Goal: Information Seeking & Learning: Learn about a topic

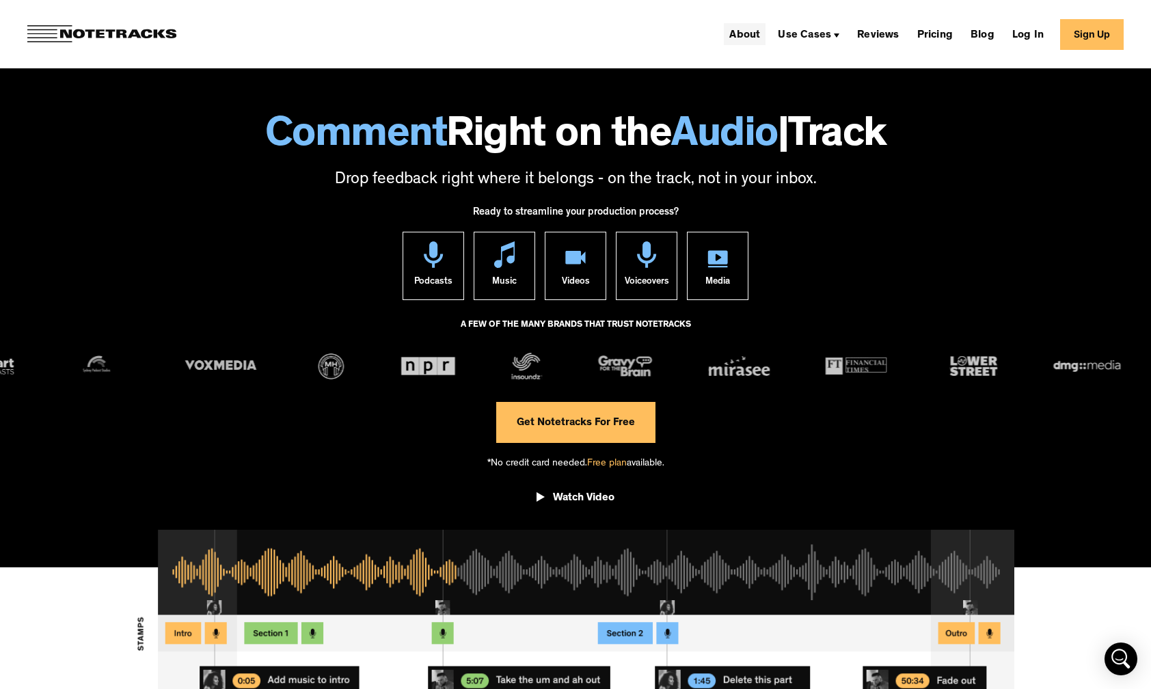
click at [757, 33] on link "About" at bounding box center [745, 34] width 42 height 22
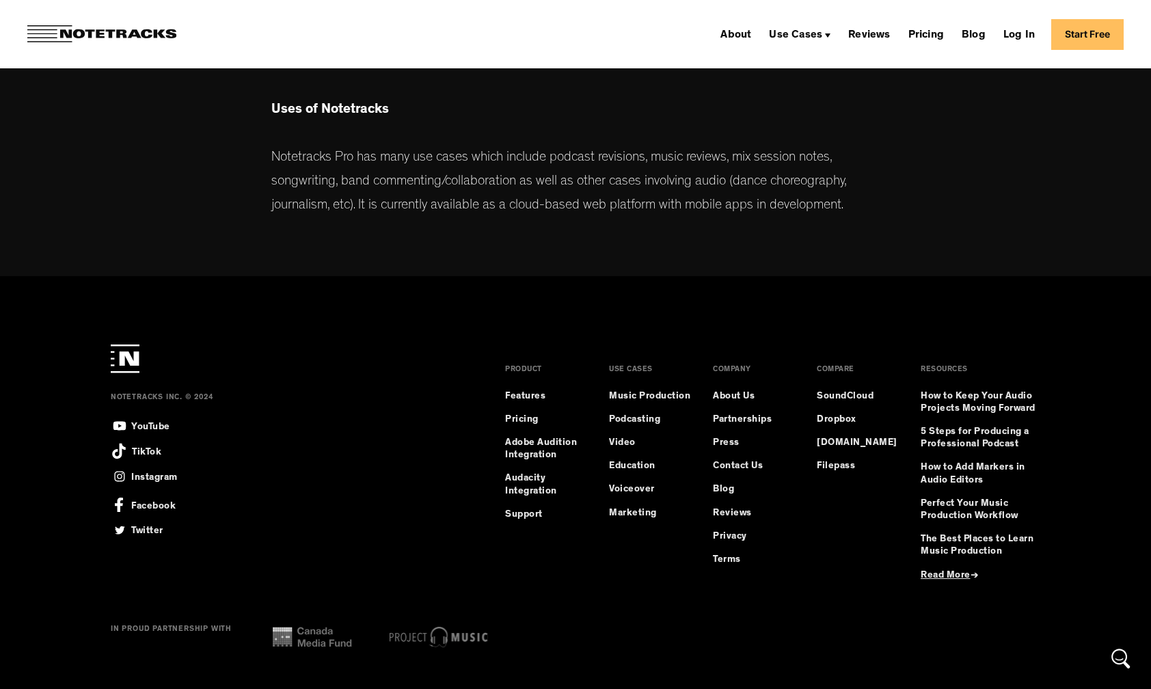
scroll to position [672, 0]
click at [628, 398] on link "Music Production" at bounding box center [649, 398] width 81 height 12
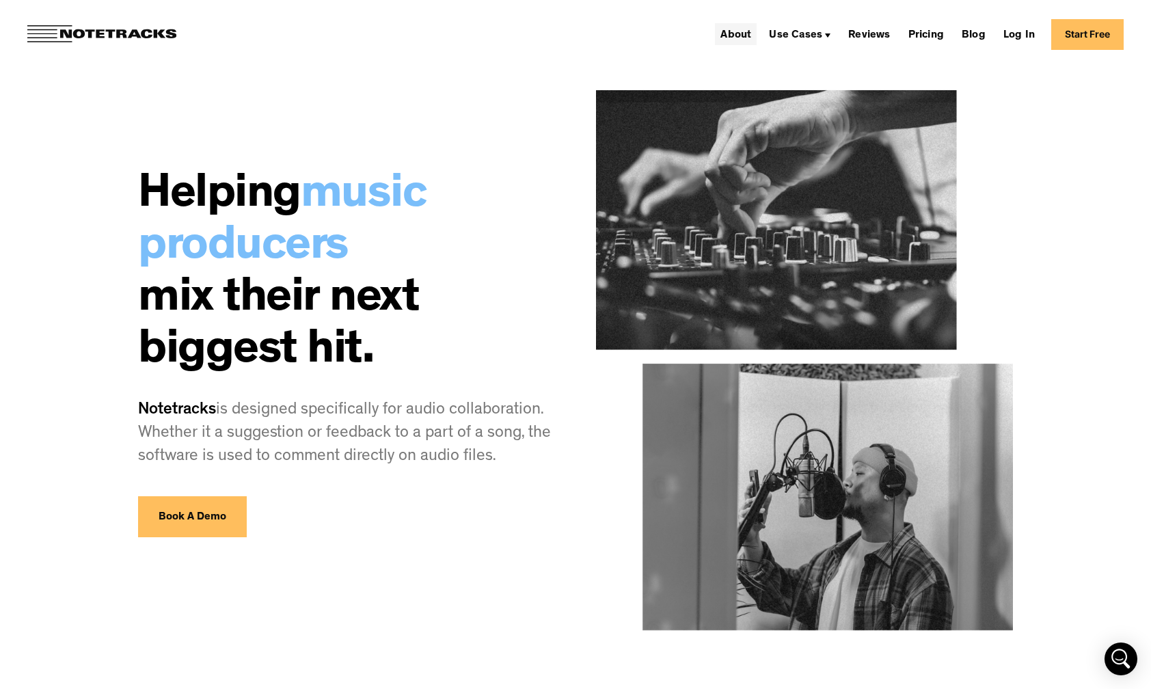
click at [744, 31] on link "About" at bounding box center [736, 34] width 42 height 22
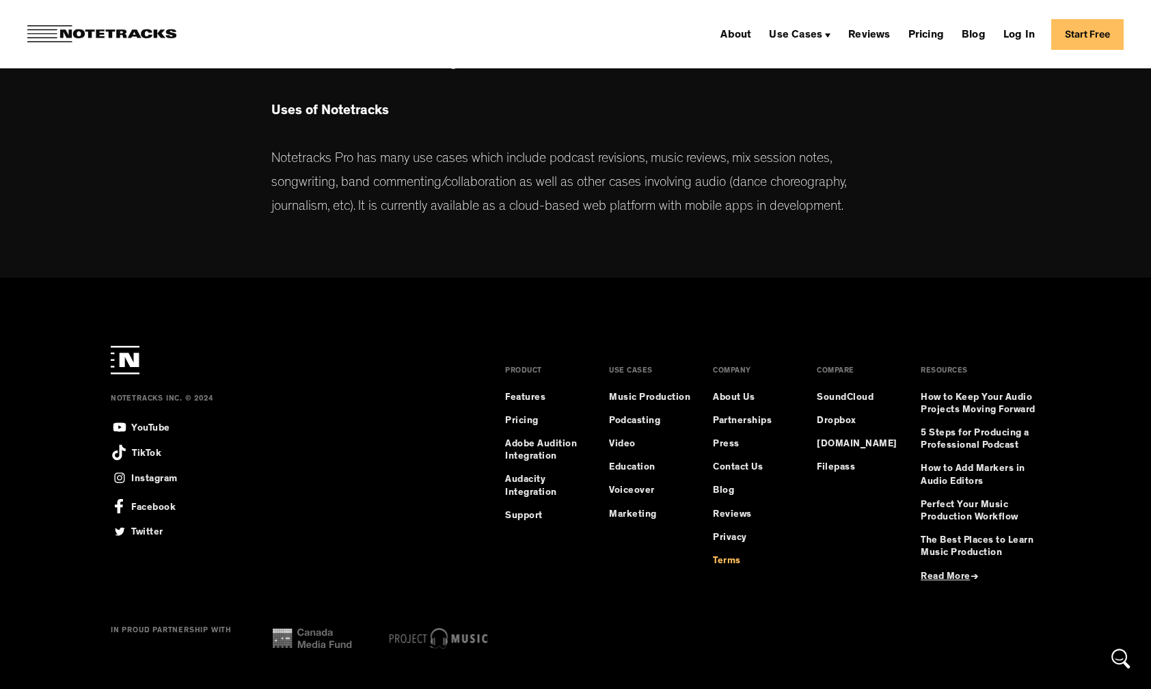
scroll to position [672, 1]
click at [727, 563] on link "Terms" at bounding box center [727, 561] width 28 height 12
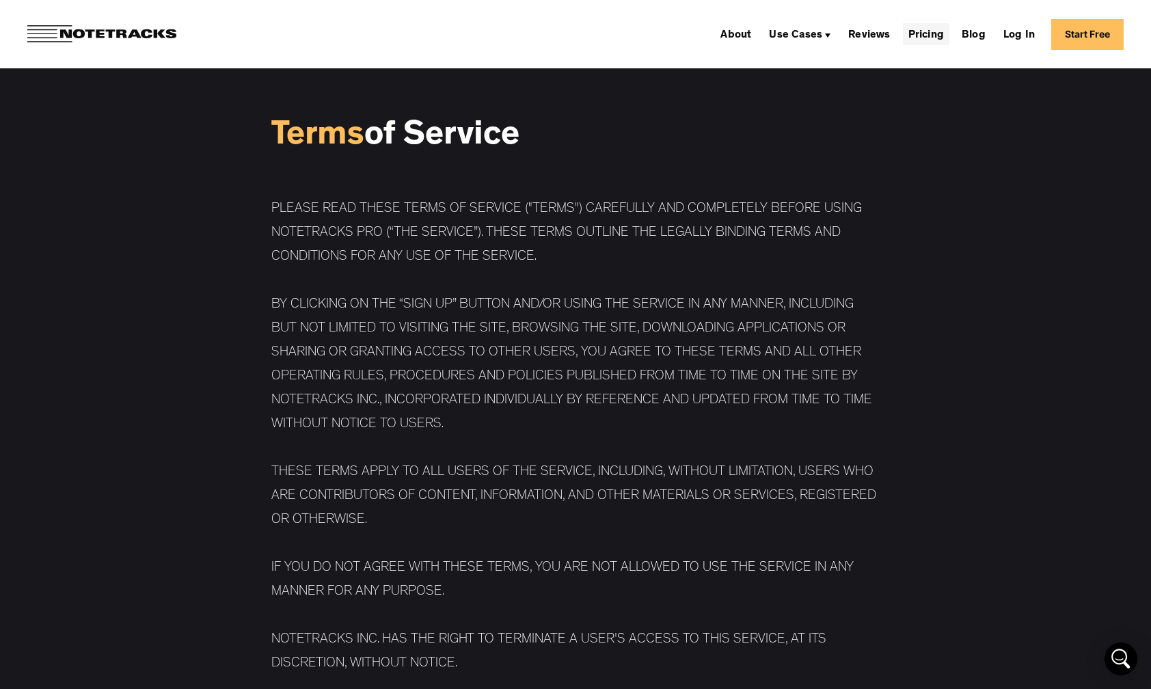
click at [928, 31] on link "Pricing" at bounding box center [926, 34] width 46 height 22
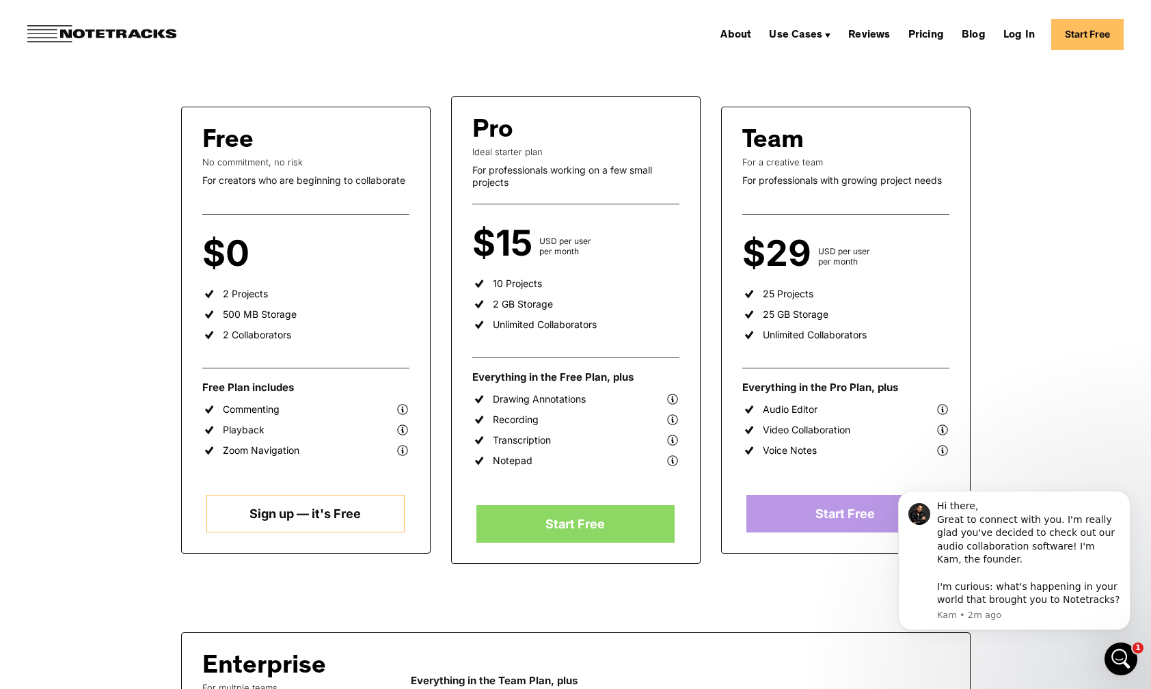
scroll to position [201, 0]
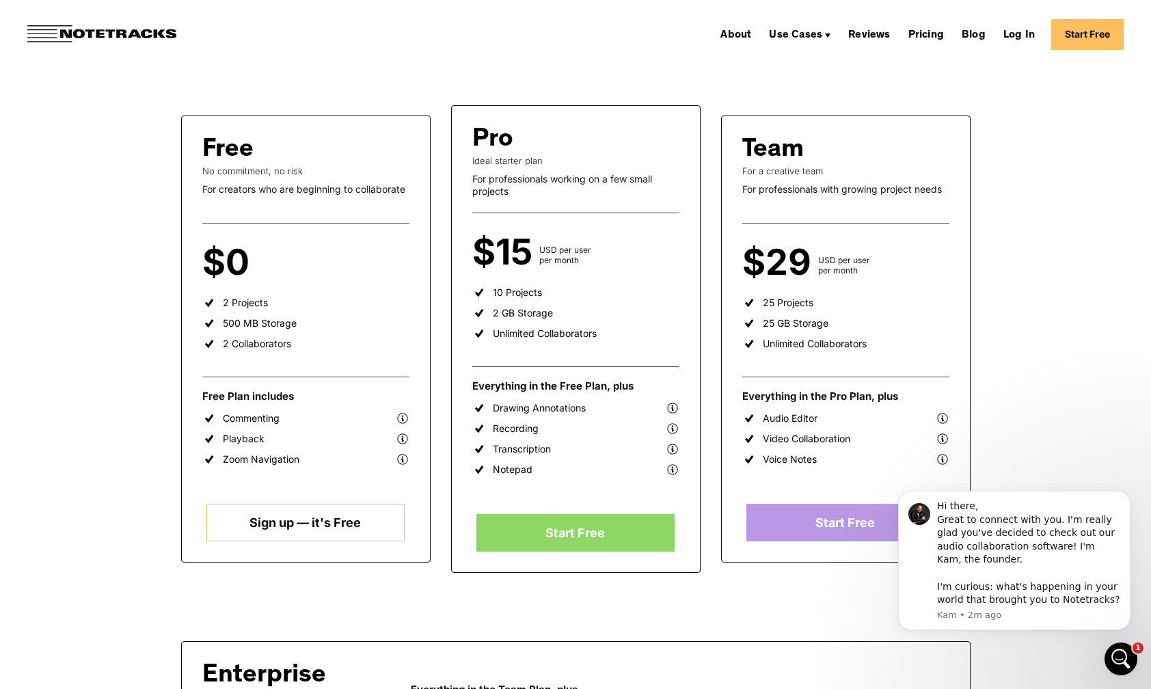
click at [949, 417] on img at bounding box center [943, 418] width 14 height 14
click at [947, 417] on img at bounding box center [943, 418] width 14 height 14
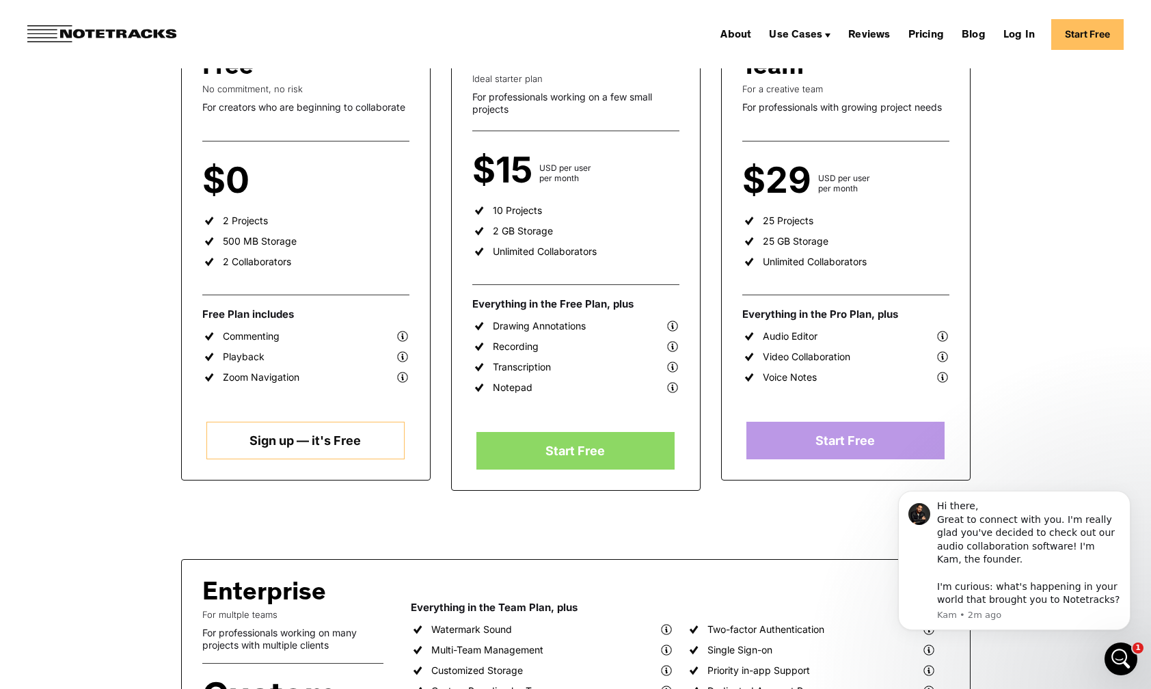
scroll to position [288, 0]
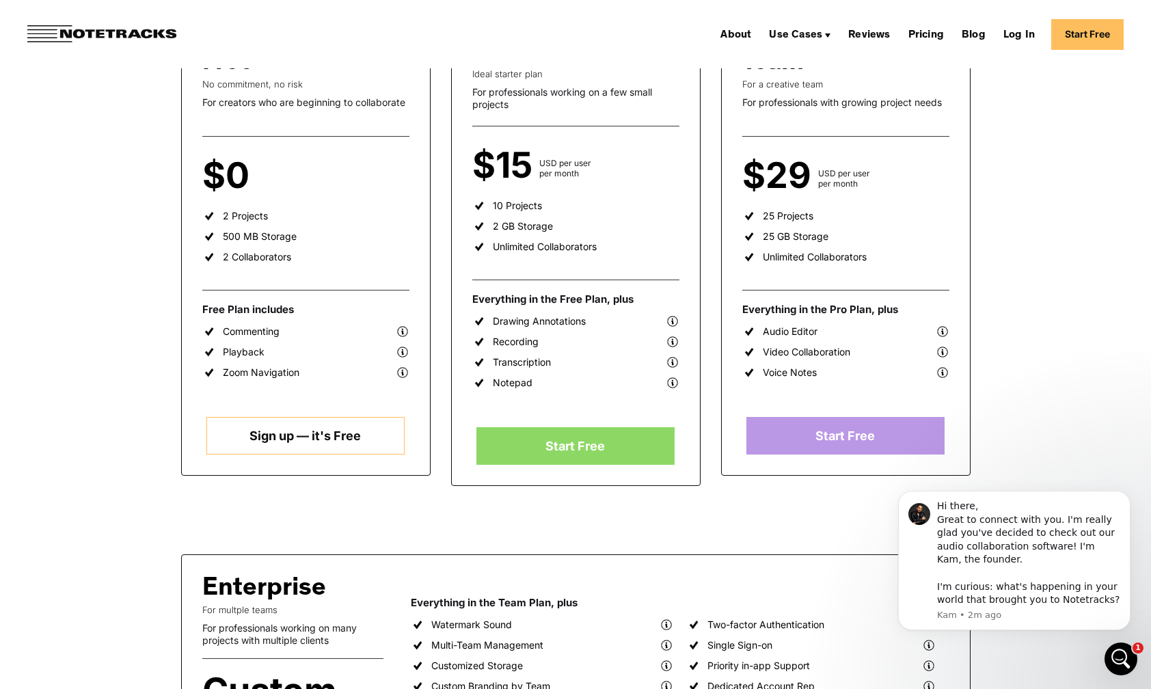
click at [947, 326] on img at bounding box center [943, 332] width 14 height 14
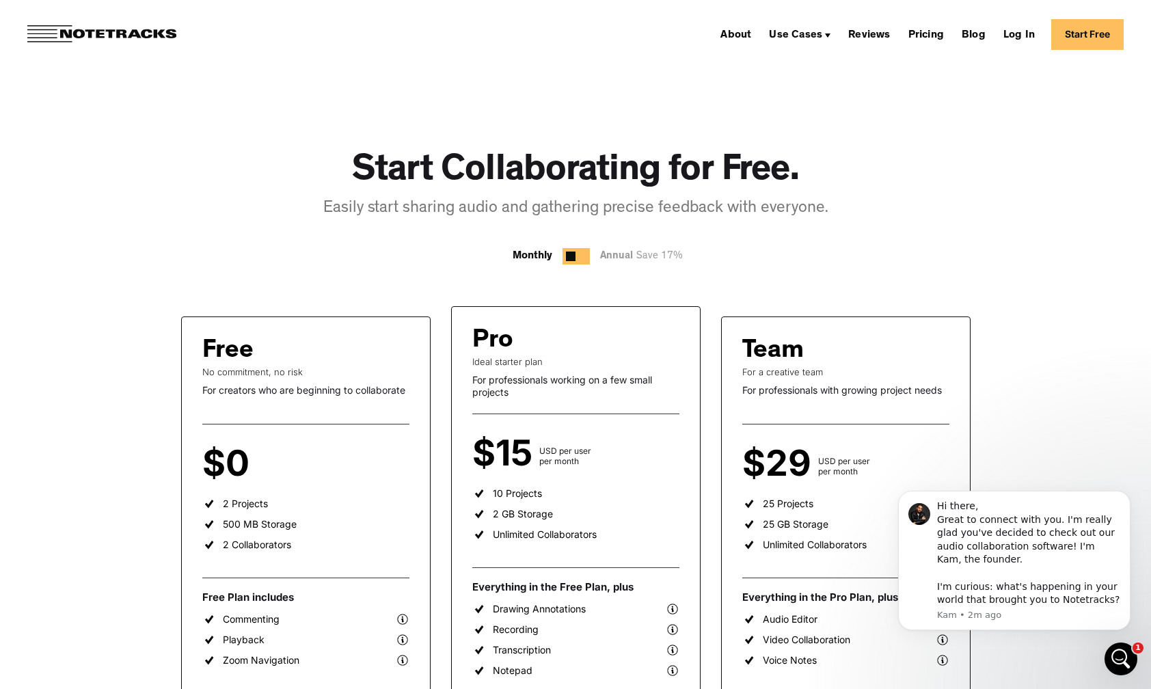
scroll to position [0, 0]
click at [571, 256] on div at bounding box center [571, 257] width 10 height 10
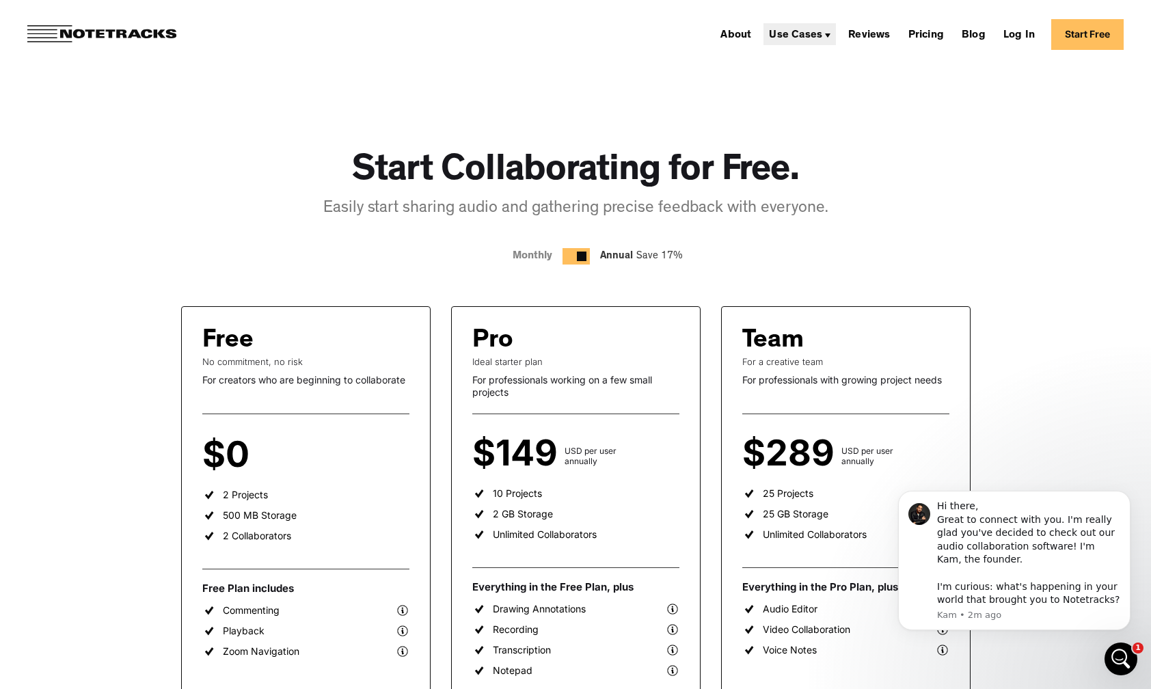
click at [818, 29] on div "Use Cases" at bounding box center [799, 34] width 72 height 22
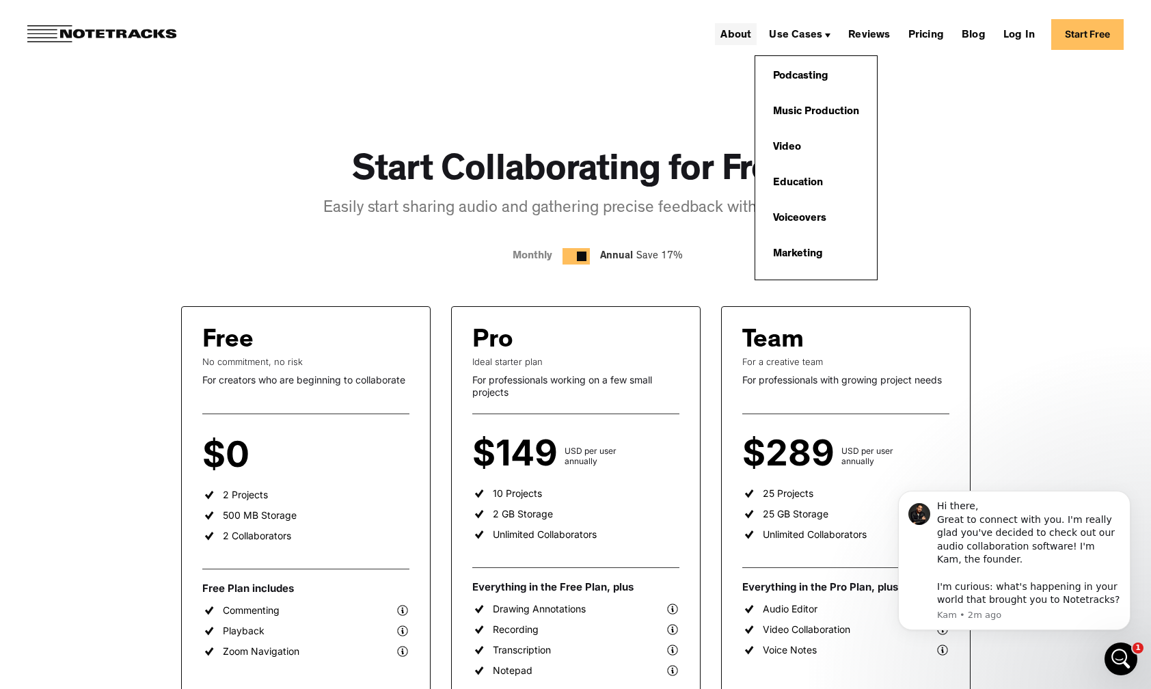
click at [738, 31] on link "About" at bounding box center [736, 34] width 42 height 22
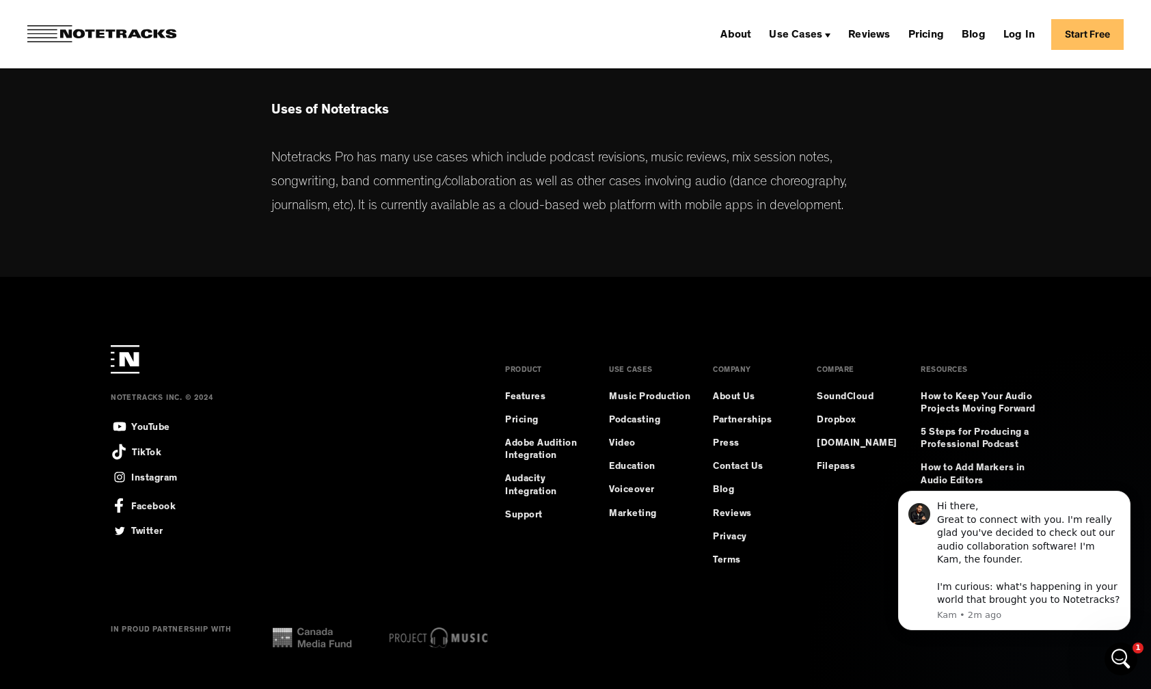
scroll to position [672, 0]
click at [951, 401] on link "How to Keep Your Audio Projects Moving Forward" at bounding box center [981, 404] width 120 height 25
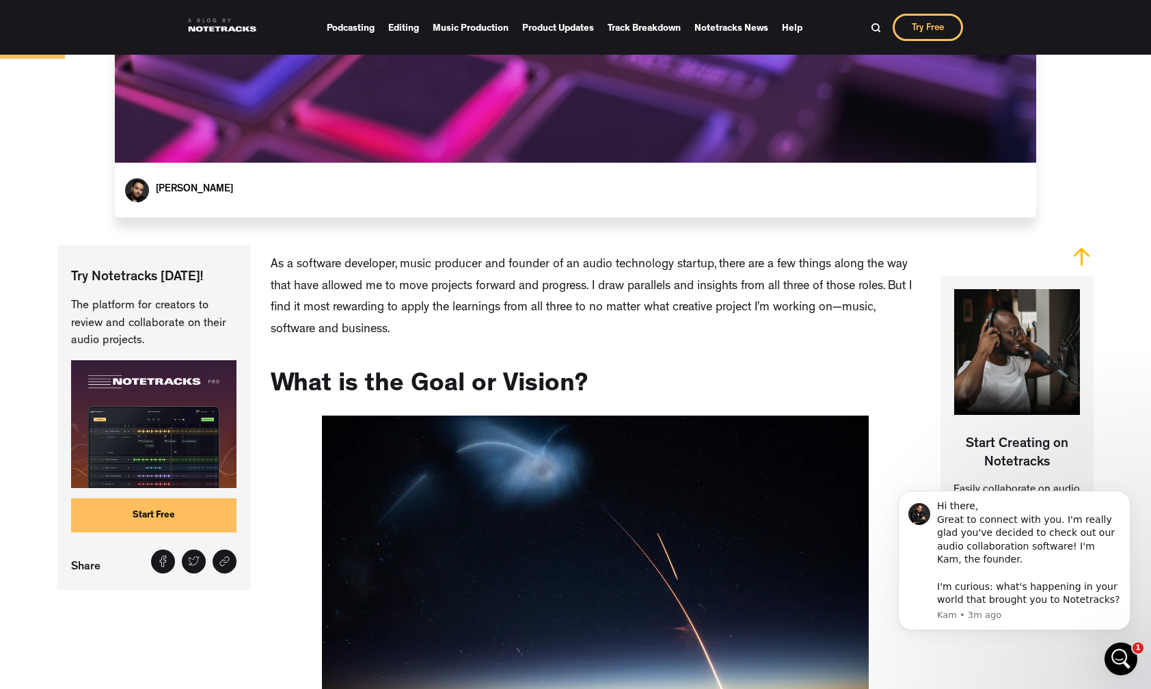
click at [170, 517] on link "Start Free" at bounding box center [153, 515] width 165 height 34
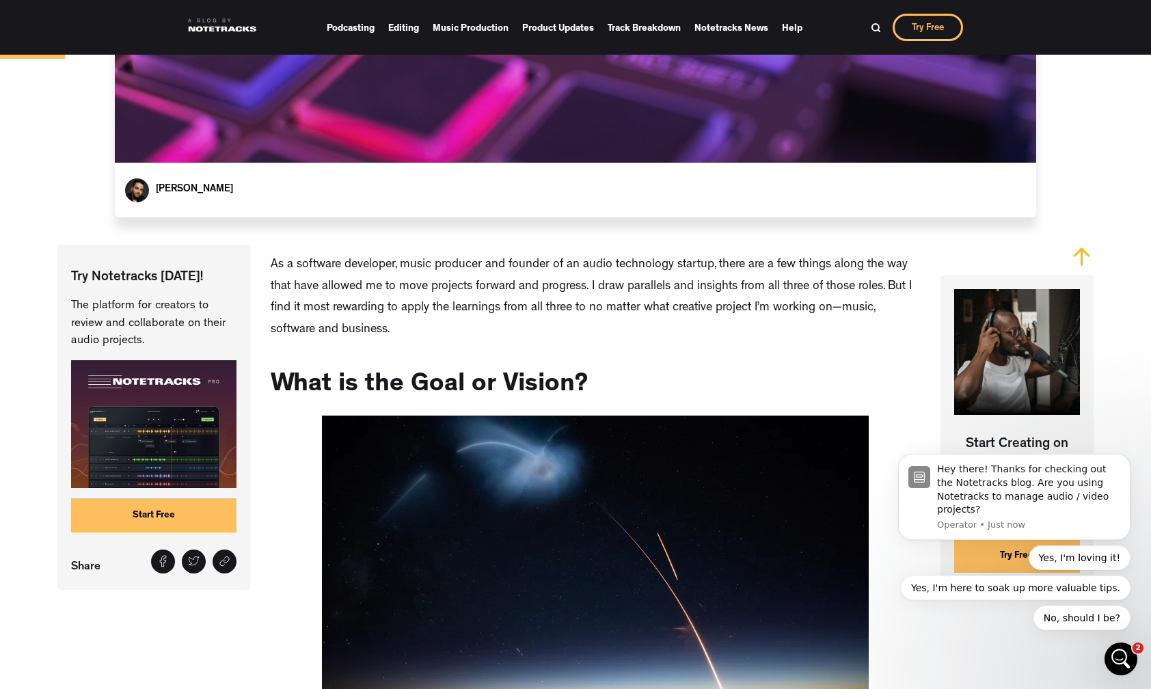
click at [871, 27] on img at bounding box center [876, 28] width 10 height 10
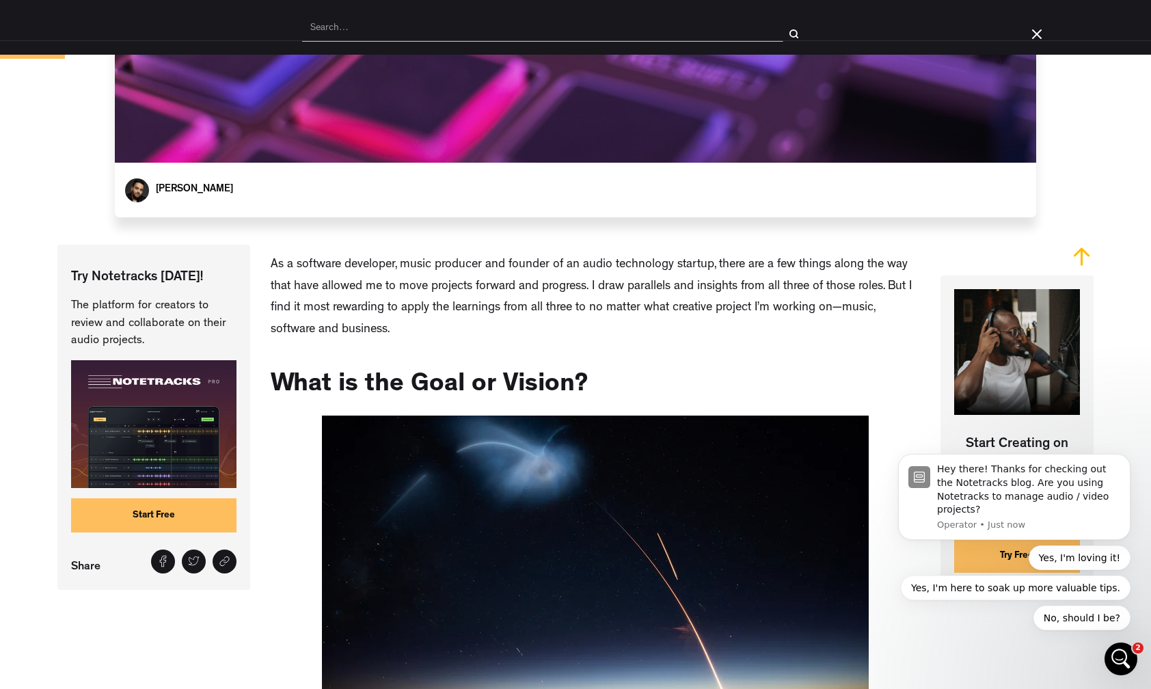
click at [794, 32] on img at bounding box center [794, 34] width 10 height 10
drag, startPoint x: 796, startPoint y: 32, endPoint x: 850, endPoint y: 43, distance: 54.4
click at [798, 33] on img at bounding box center [794, 34] width 10 height 10
click at [833, 36] on form at bounding box center [575, 33] width 547 height 21
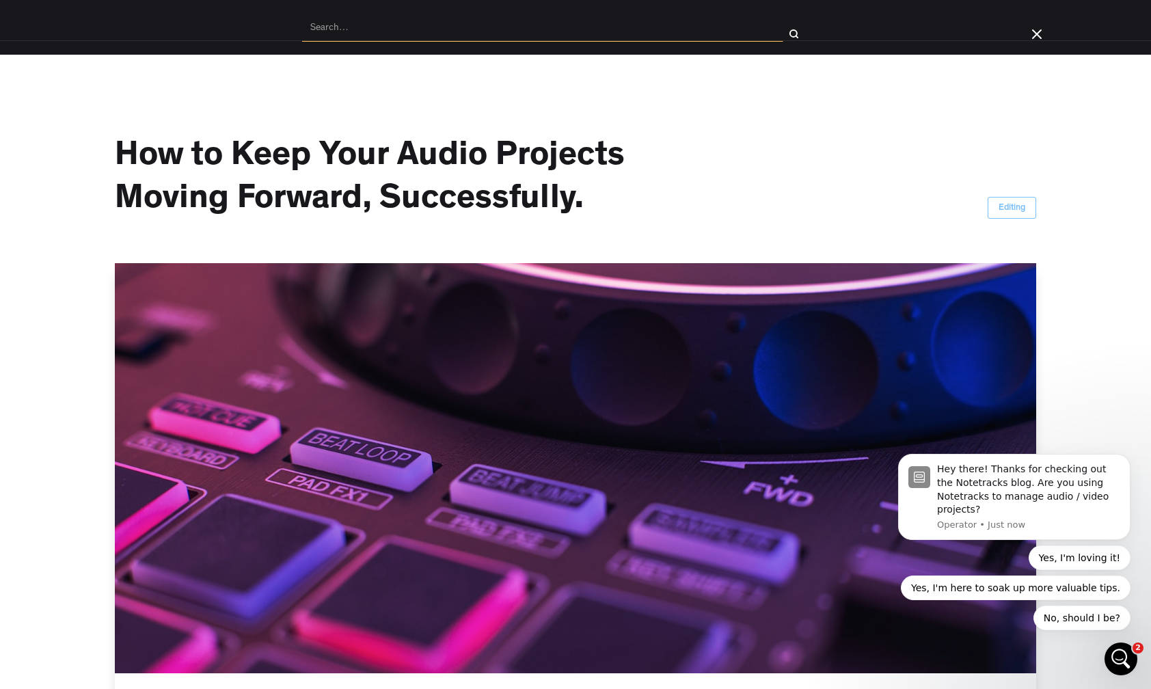
click at [785, 27] on div at bounding box center [793, 33] width 21 height 21
click at [798, 31] on div at bounding box center [793, 33] width 21 height 21
click at [597, 38] on input "search" at bounding box center [542, 29] width 481 height 26
type input "paywall"
click at [794, 33] on input "submit" at bounding box center [793, 33] width 21 height 21
